Goal: Information Seeking & Learning: Find specific fact

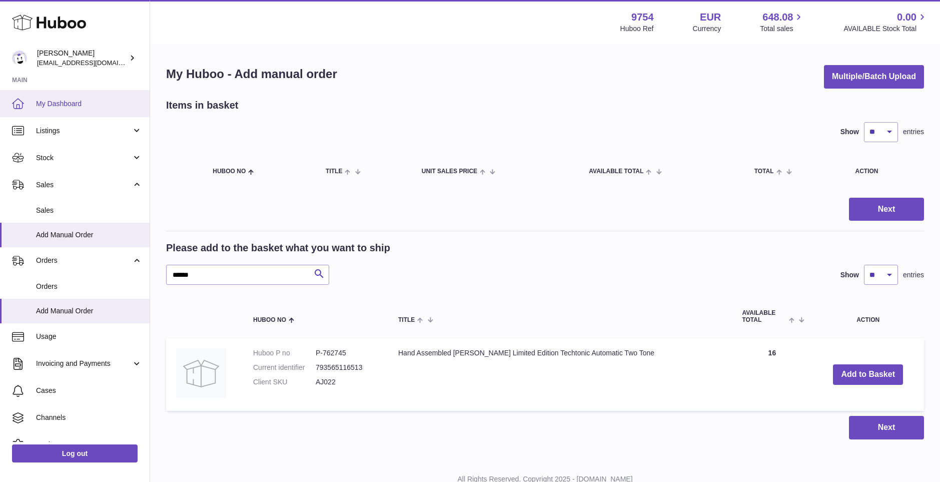
type input "******"
click at [52, 108] on span "My Dashboard" at bounding box center [89, 104] width 106 height 10
click at [56, 104] on span "My Dashboard" at bounding box center [89, 104] width 106 height 10
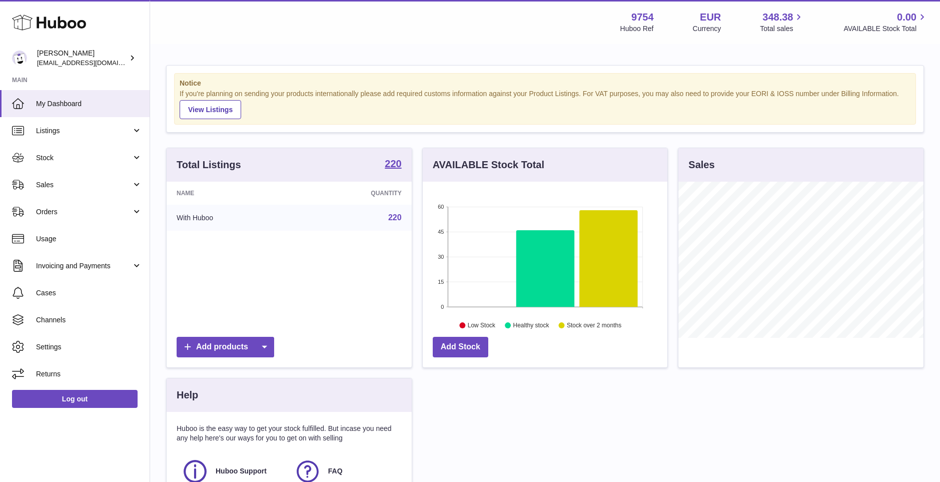
scroll to position [156, 245]
click at [48, 179] on link "Sales" at bounding box center [75, 184] width 150 height 27
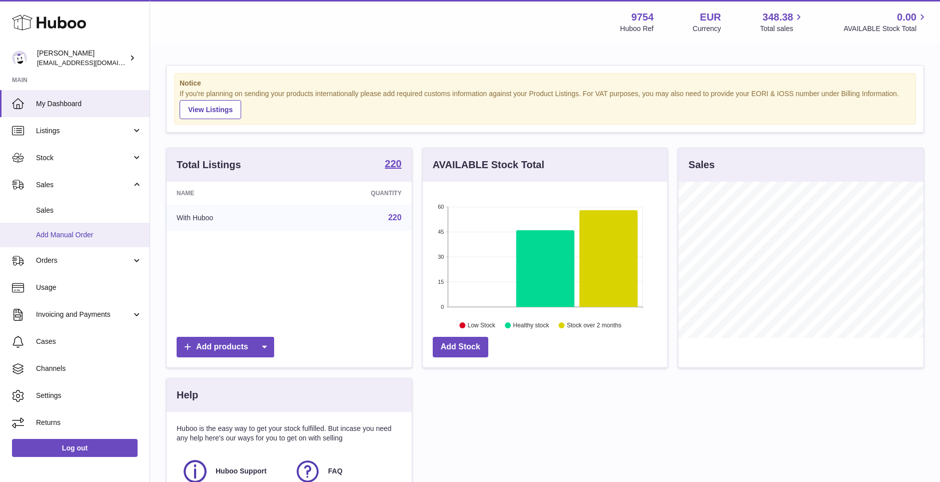
click at [61, 238] on span "Add Manual Order" at bounding box center [89, 235] width 106 height 10
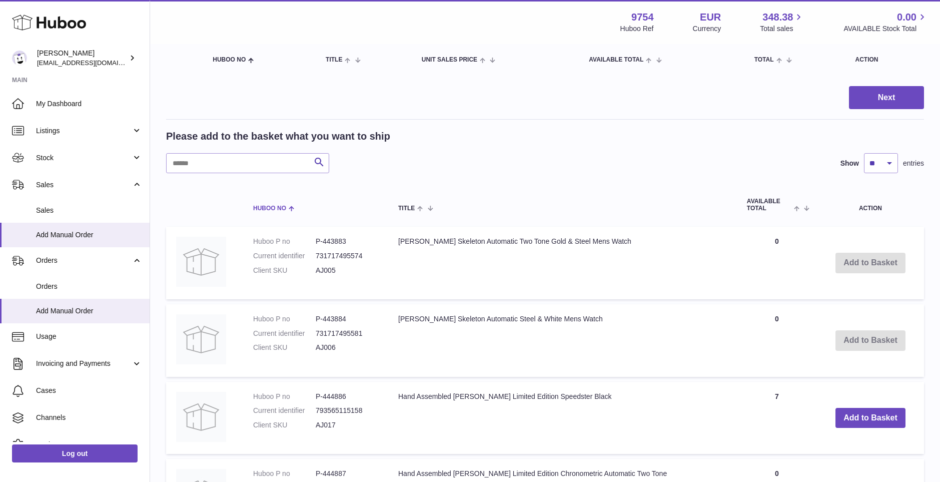
scroll to position [125, 0]
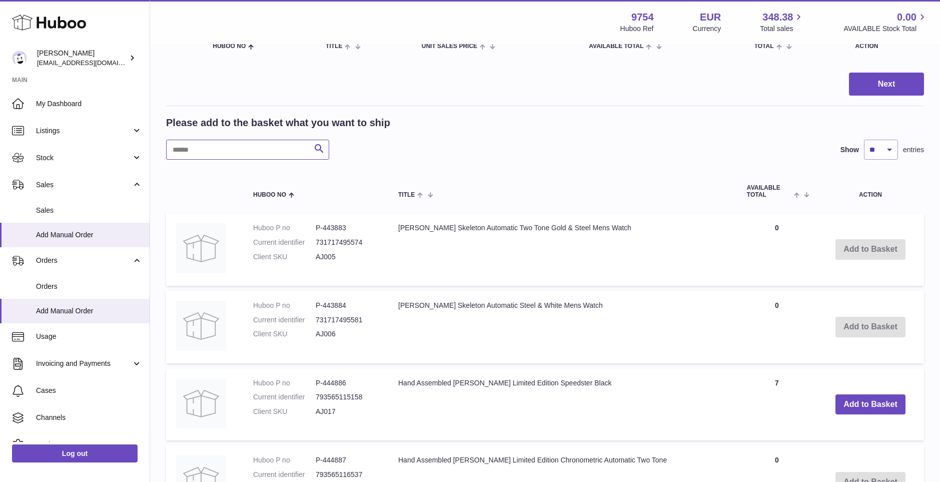
click at [228, 146] on input "text" at bounding box center [247, 150] width 163 height 20
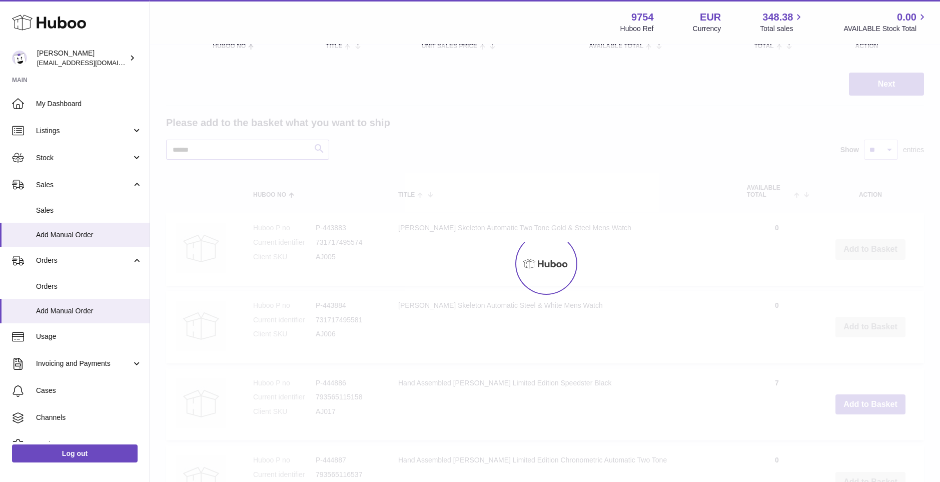
scroll to position [36, 0]
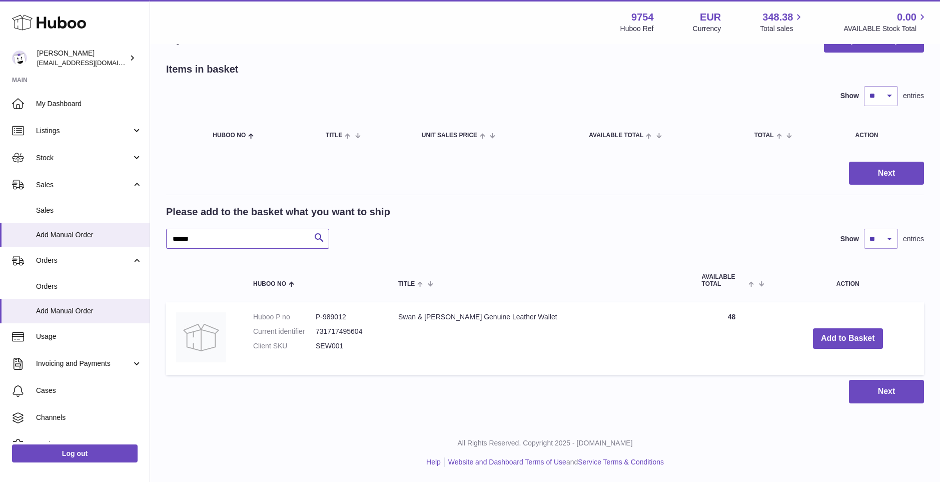
type input "******"
click at [51, 100] on span "My Dashboard" at bounding box center [89, 104] width 106 height 10
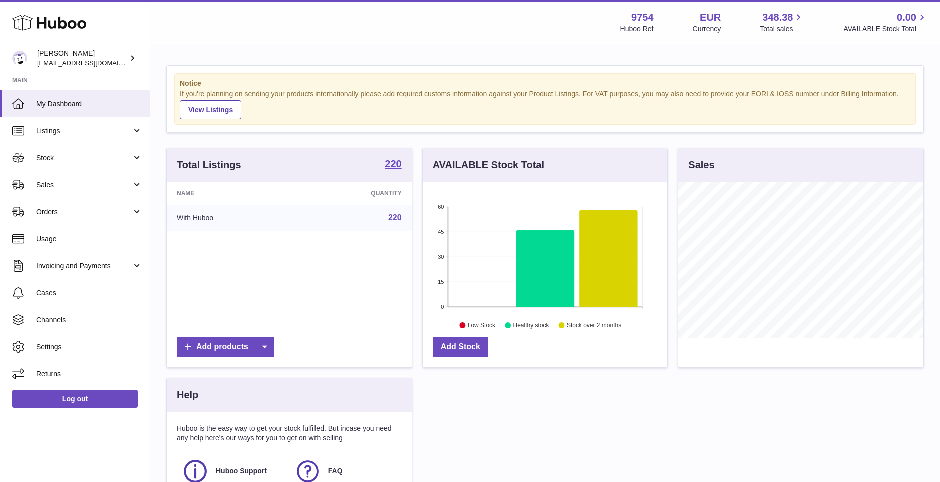
scroll to position [156, 245]
click at [45, 182] on span "Sales" at bounding box center [84, 185] width 96 height 10
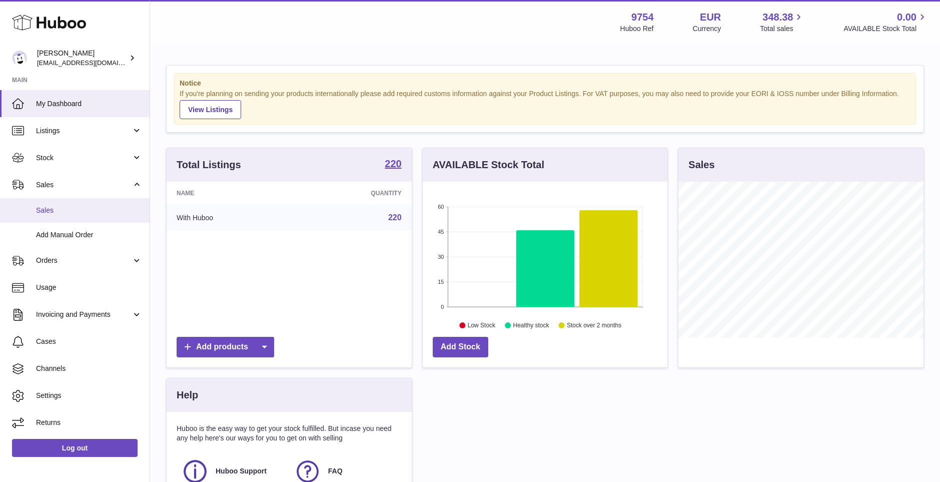
click at [49, 206] on span "Sales" at bounding box center [89, 211] width 106 height 10
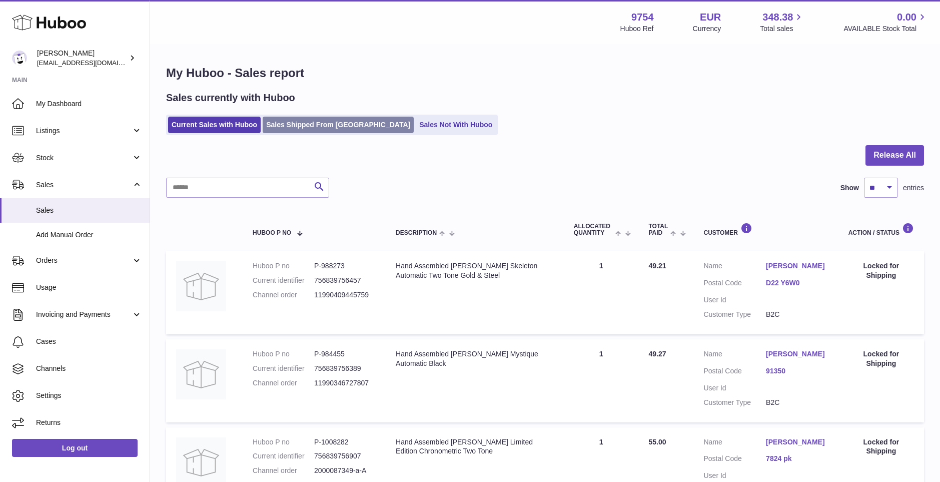
click at [303, 122] on link "Sales Shipped From [GEOGRAPHIC_DATA]" at bounding box center [338, 125] width 151 height 17
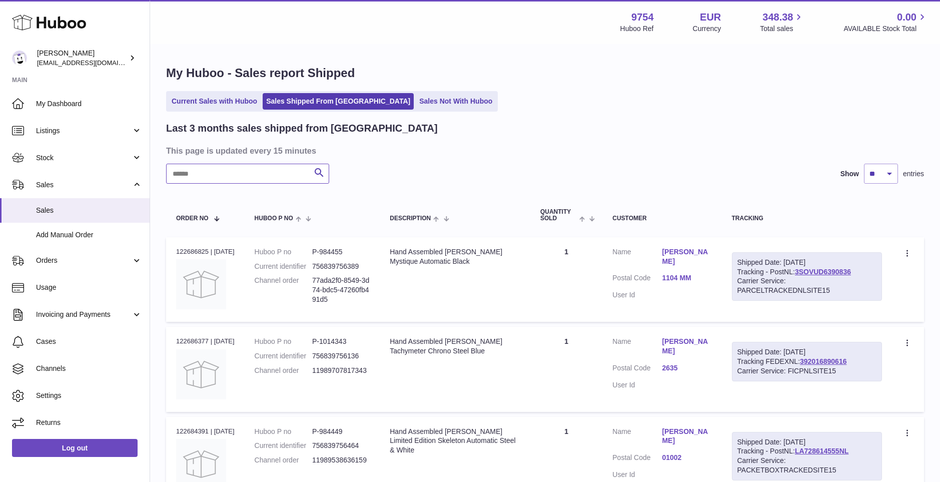
click at [262, 170] on input "text" at bounding box center [247, 174] width 163 height 20
paste input "**********"
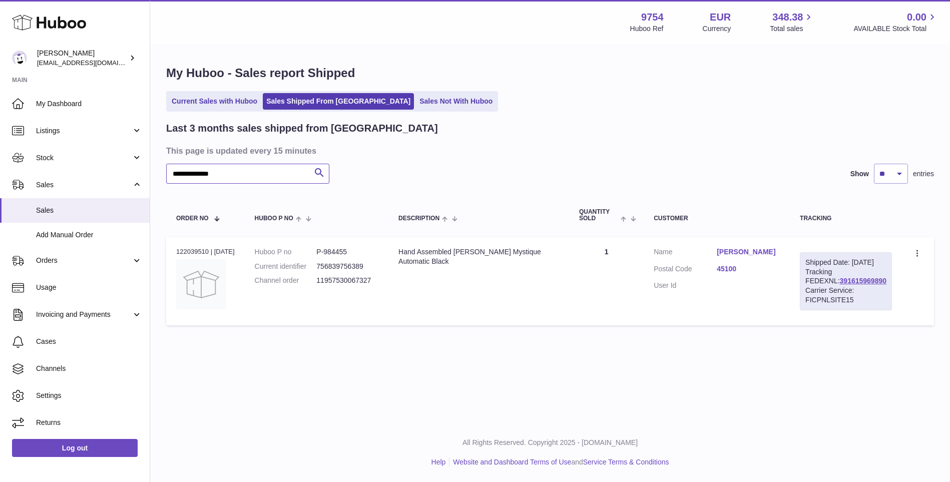
type input "**********"
click at [742, 249] on link "[PERSON_NAME]" at bounding box center [748, 252] width 63 height 10
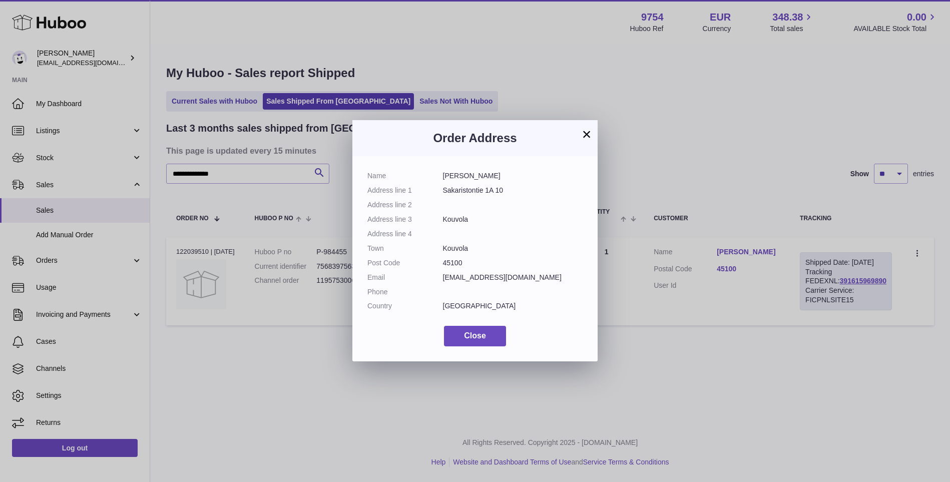
drag, startPoint x: 487, startPoint y: 174, endPoint x: 442, endPoint y: 172, distance: 45.1
click at [442, 172] on dl "Name [PERSON_NAME] Address line 1 Sakaristontie 1A 10 Address line 2 Address li…" at bounding box center [474, 243] width 215 height 145
copy dl "[PERSON_NAME]"
